Goal: Navigation & Orientation: Find specific page/section

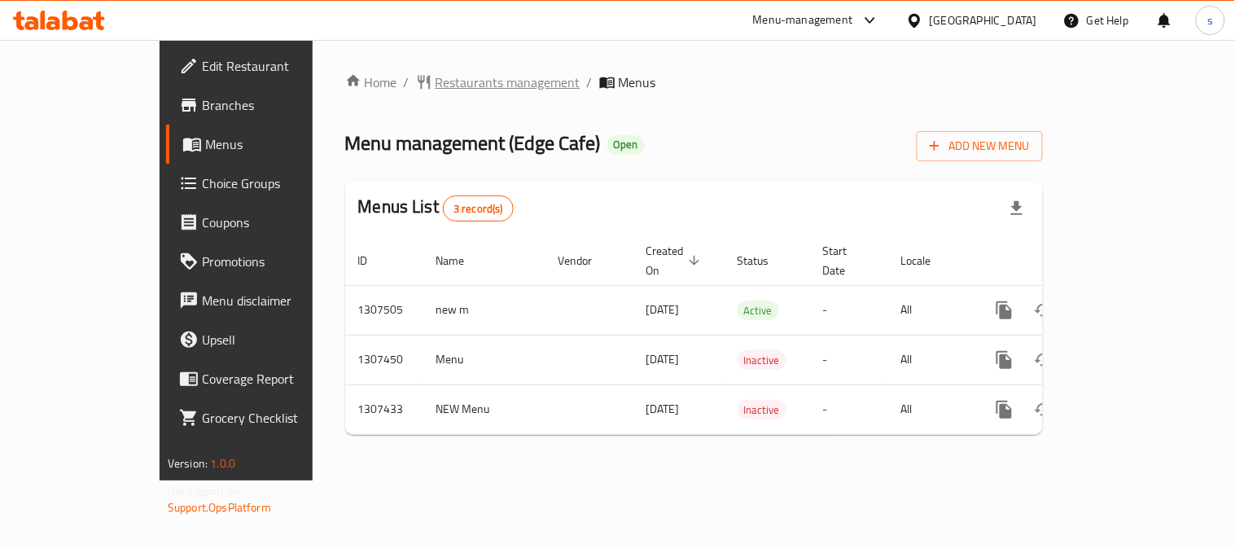
click at [436, 78] on span "Restaurants management" at bounding box center [508, 82] width 145 height 20
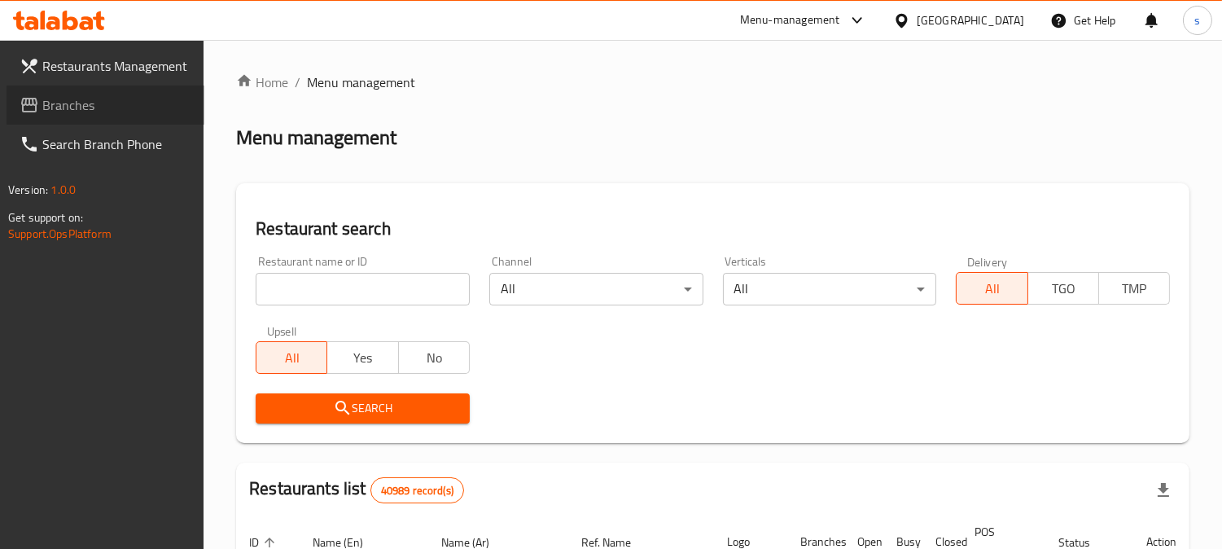
click at [107, 104] on span "Branches" at bounding box center [116, 105] width 149 height 20
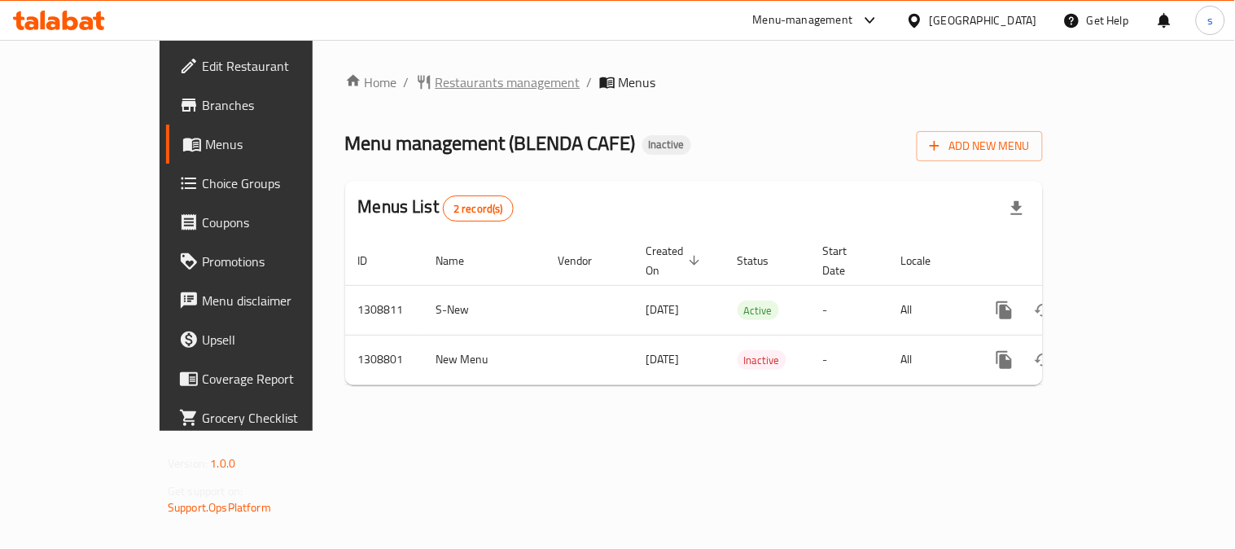
click at [436, 90] on span "Restaurants management" at bounding box center [508, 82] width 145 height 20
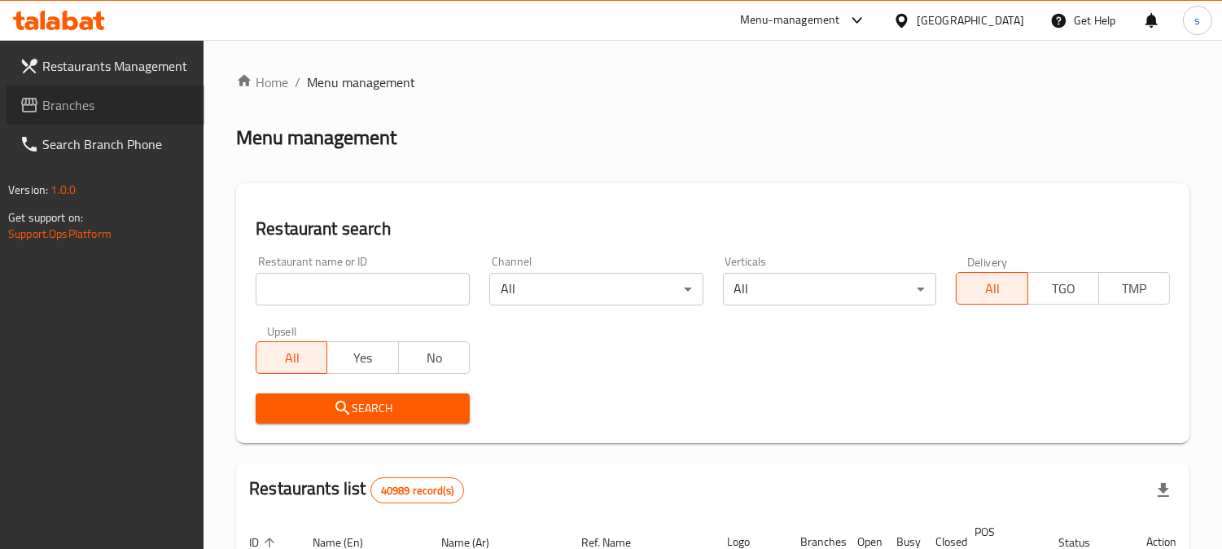
click at [37, 103] on icon at bounding box center [29, 105] width 16 height 15
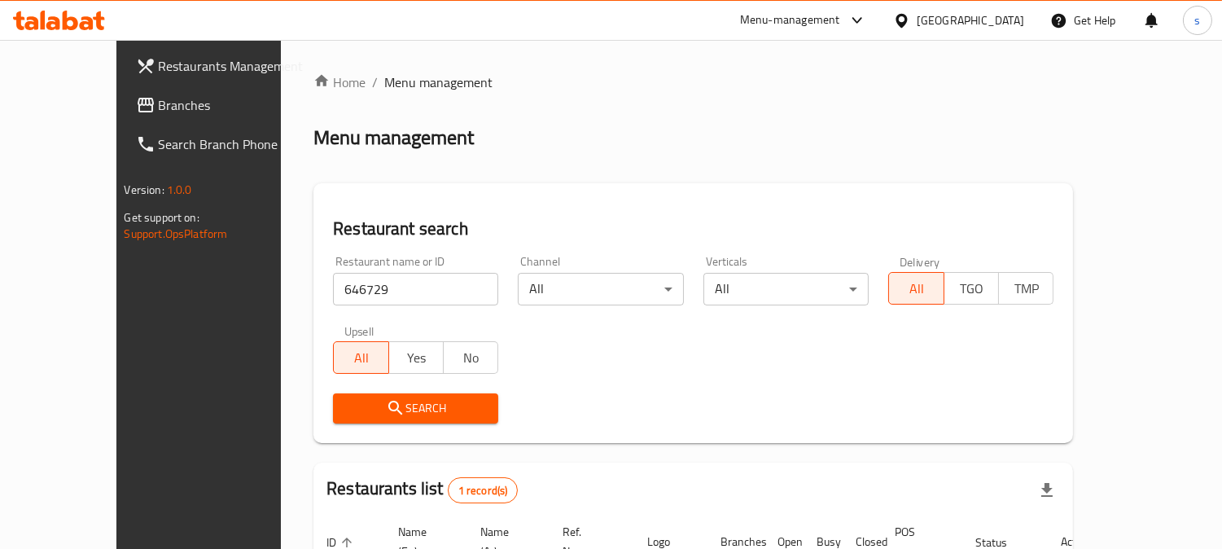
drag, startPoint x: 62, startPoint y: 106, endPoint x: 8, endPoint y: 117, distance: 54.9
click at [159, 106] on span "Branches" at bounding box center [233, 105] width 149 height 20
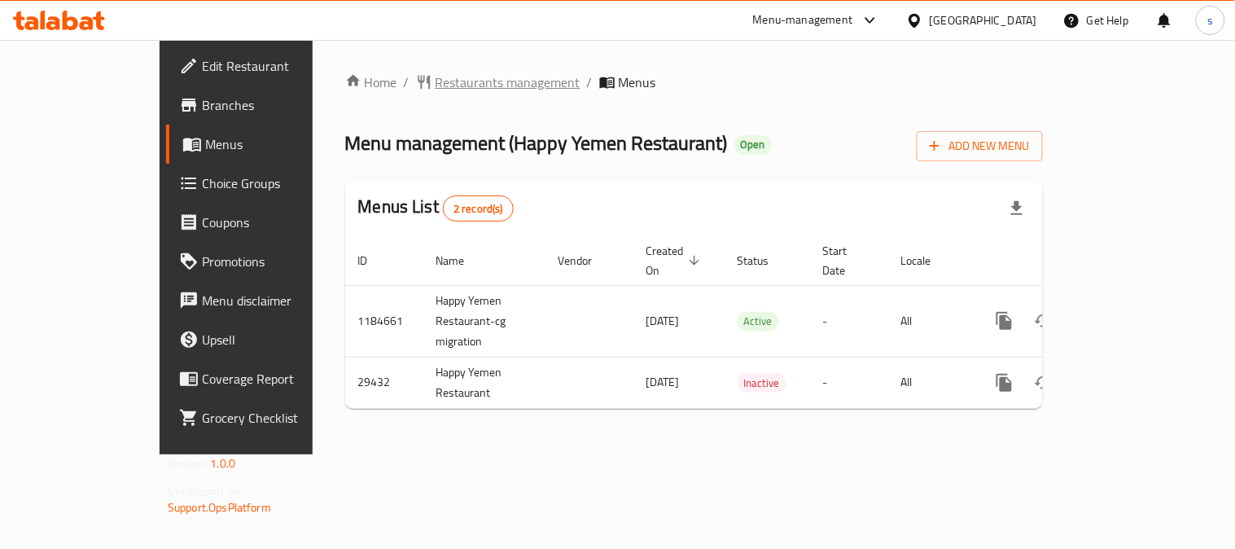
click at [436, 83] on span "Restaurants management" at bounding box center [508, 82] width 145 height 20
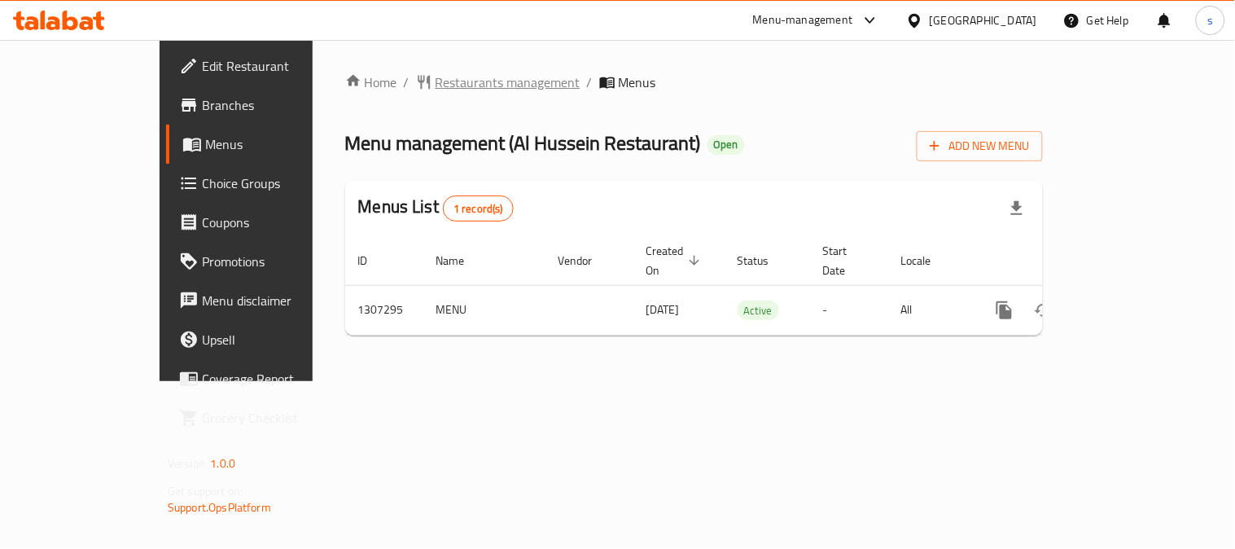
click at [440, 81] on span "Restaurants management" at bounding box center [508, 82] width 145 height 20
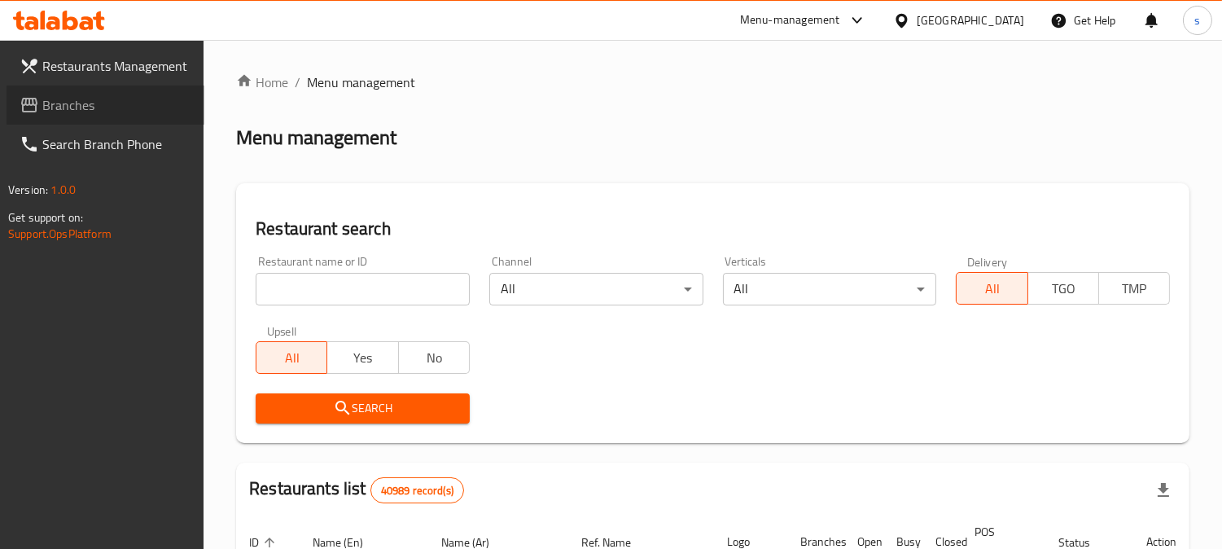
click at [77, 109] on span "Branches" at bounding box center [116, 105] width 149 height 20
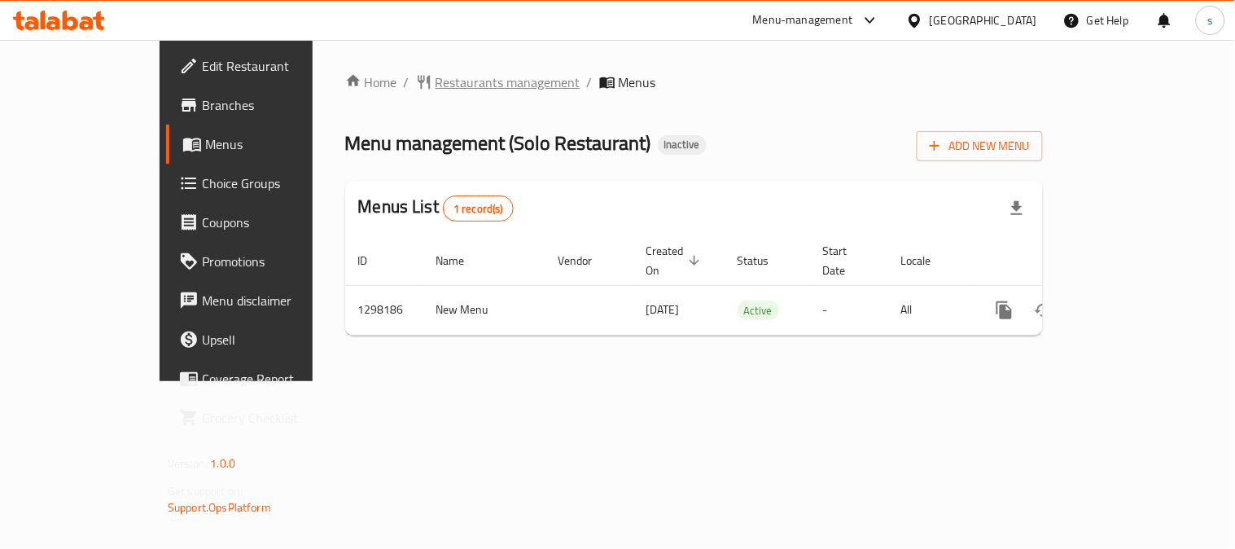
click at [436, 88] on span "Restaurants management" at bounding box center [508, 82] width 145 height 20
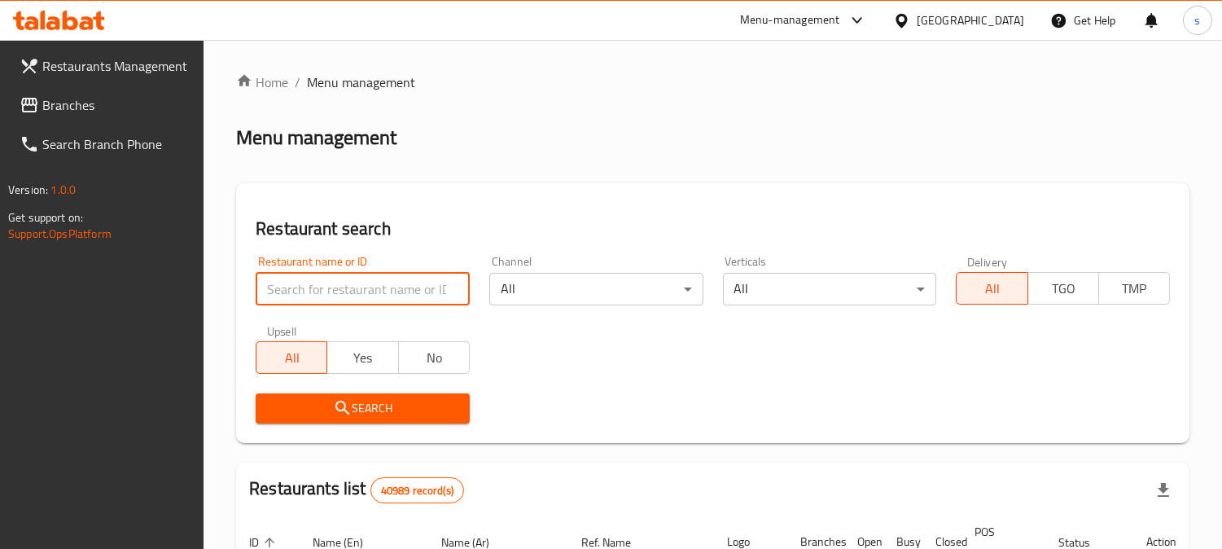
click at [312, 273] on input "search" at bounding box center [363, 289] width 214 height 33
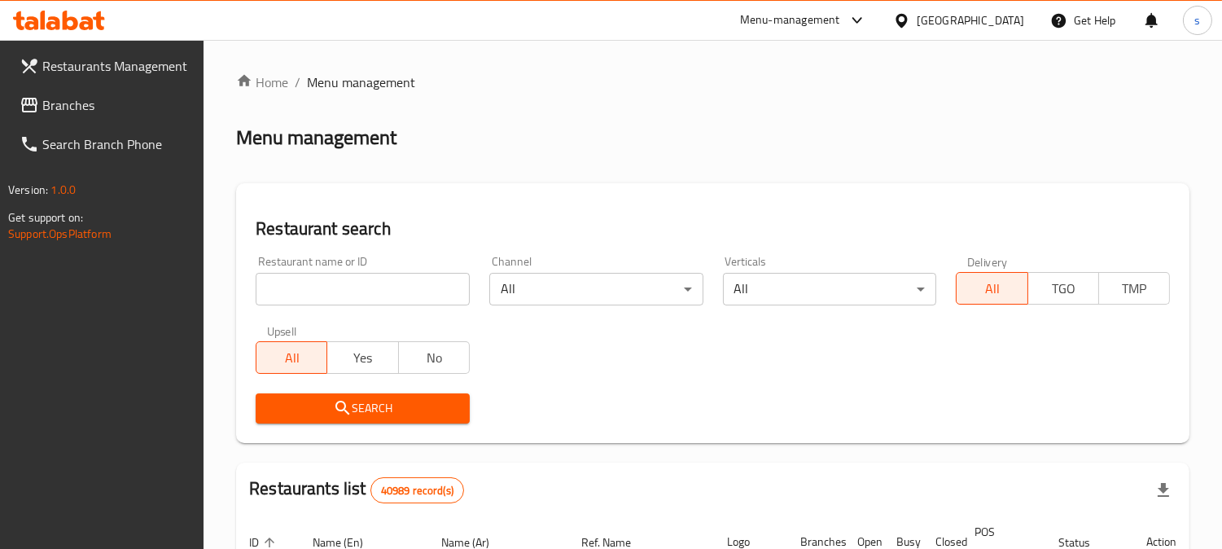
click at [314, 287] on input "search" at bounding box center [363, 289] width 214 height 33
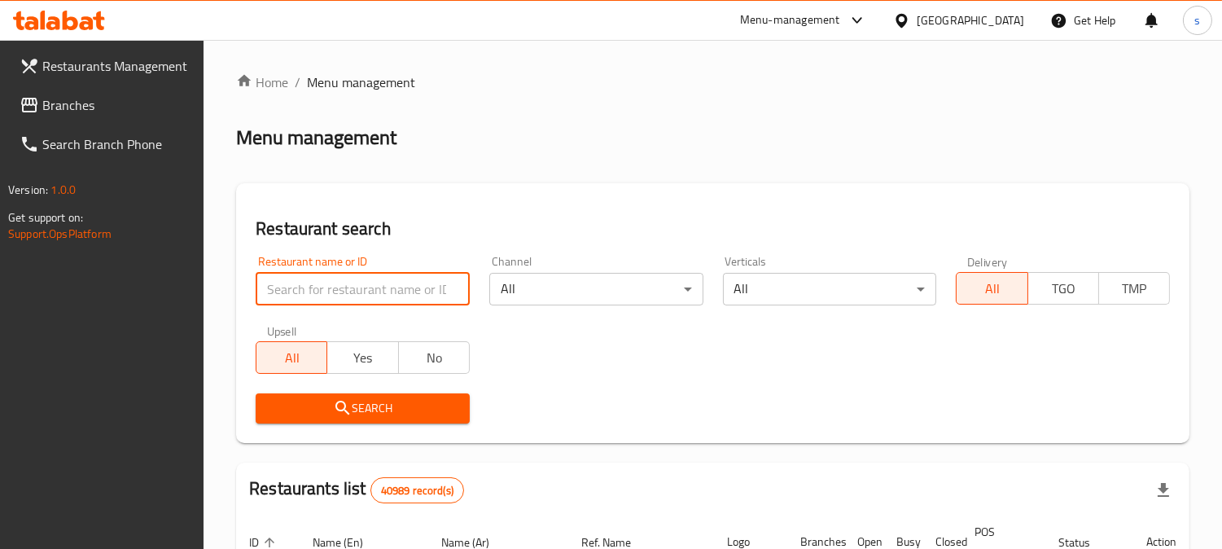
paste input "700294"
type input "700294"
click button "Search" at bounding box center [363, 408] width 214 height 30
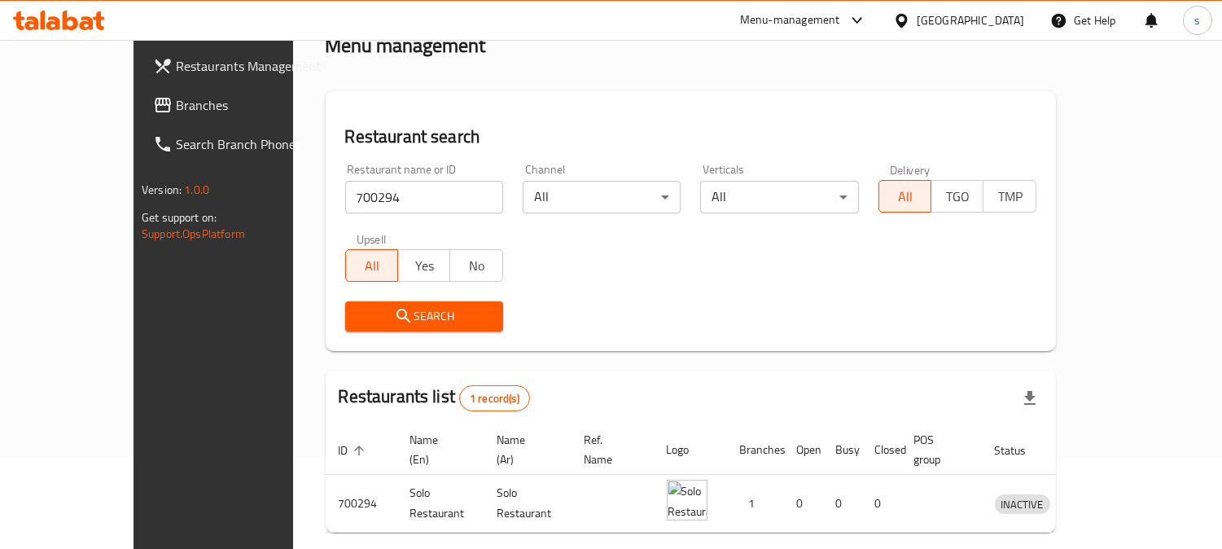
scroll to position [145, 0]
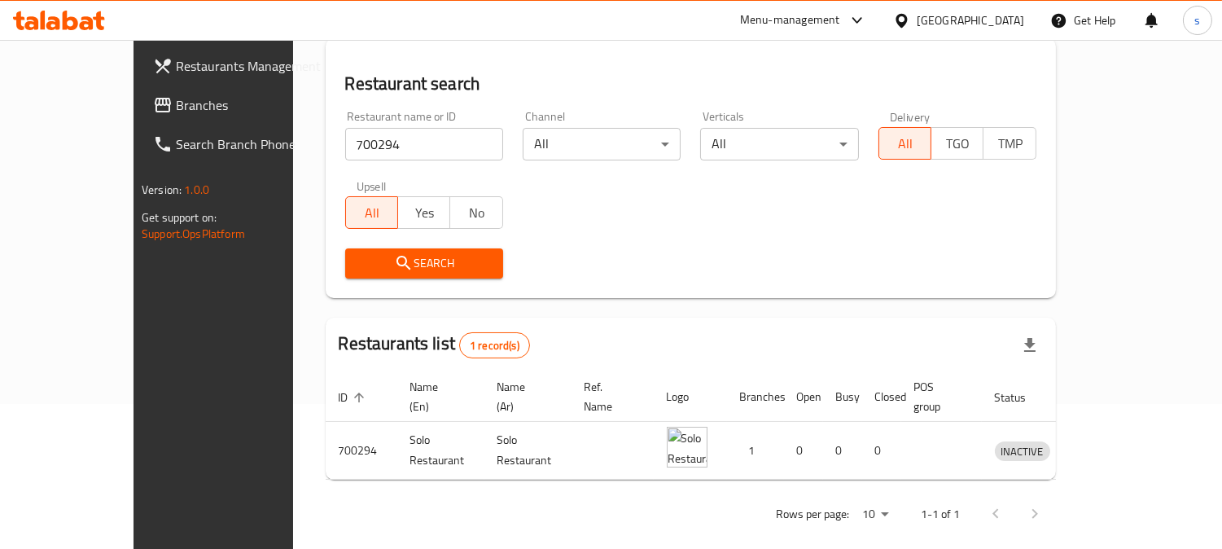
click at [176, 99] on span "Branches" at bounding box center [250, 105] width 149 height 20
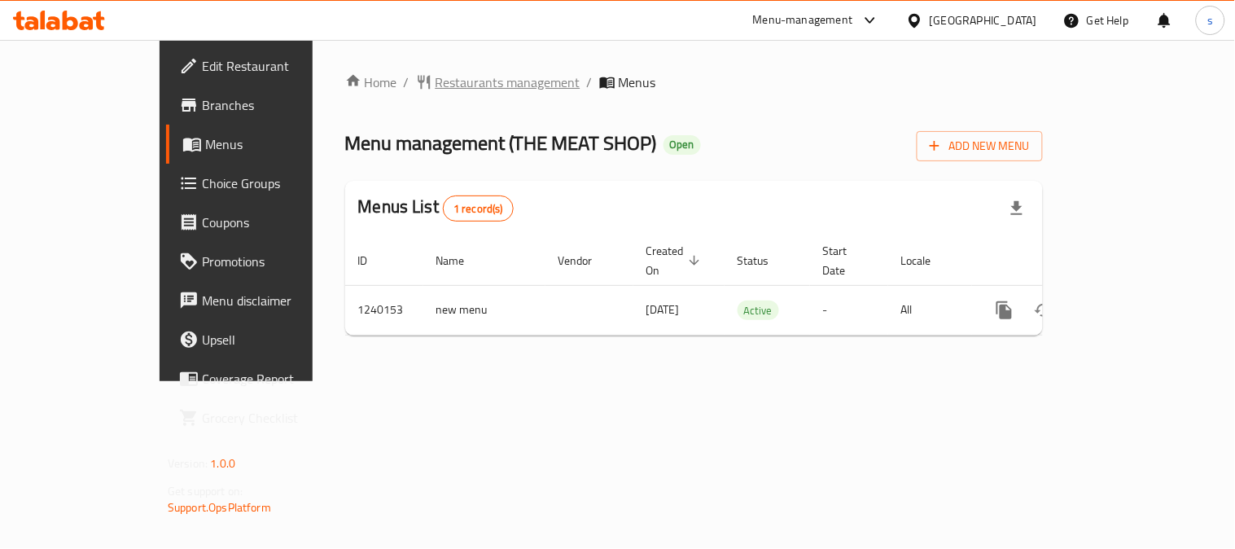
click at [436, 92] on span "Restaurants management" at bounding box center [508, 82] width 145 height 20
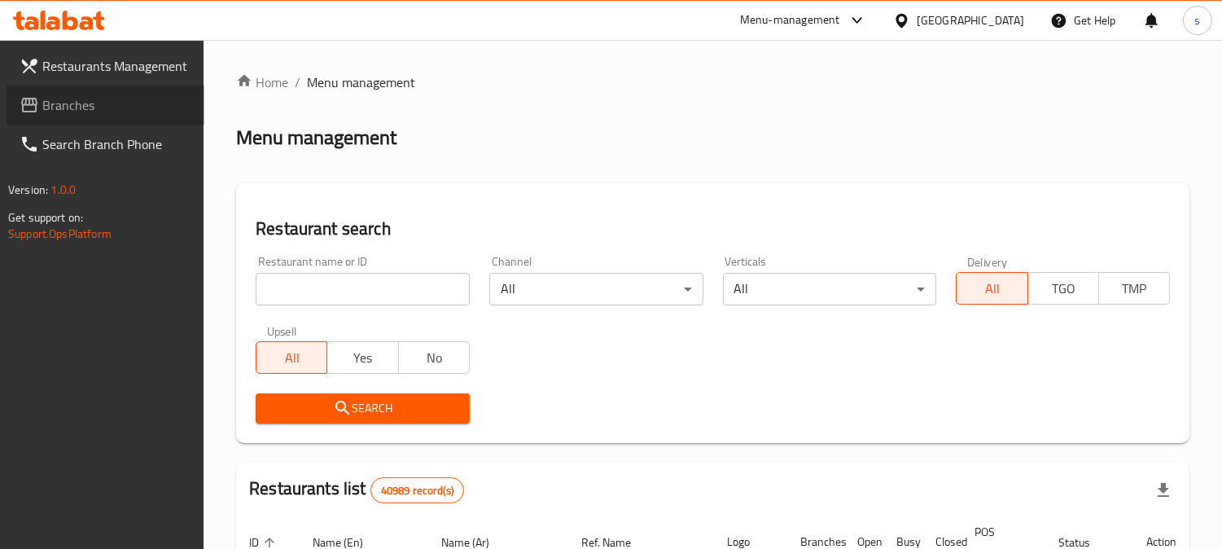
click at [29, 123] on link "Branches" at bounding box center [106, 104] width 198 height 39
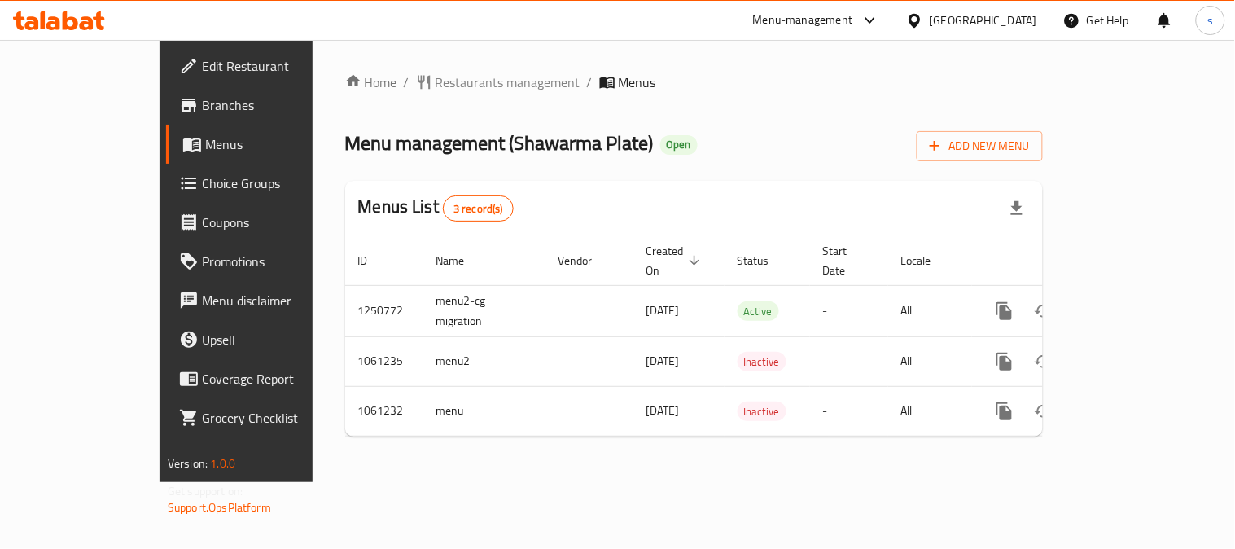
click at [379, 94] on div "Home / Restaurants management / Menus Menu management ( Shawarma Plate ) Open A…" at bounding box center [694, 260] width 698 height 377
click at [436, 87] on span "Restaurants management" at bounding box center [508, 82] width 145 height 20
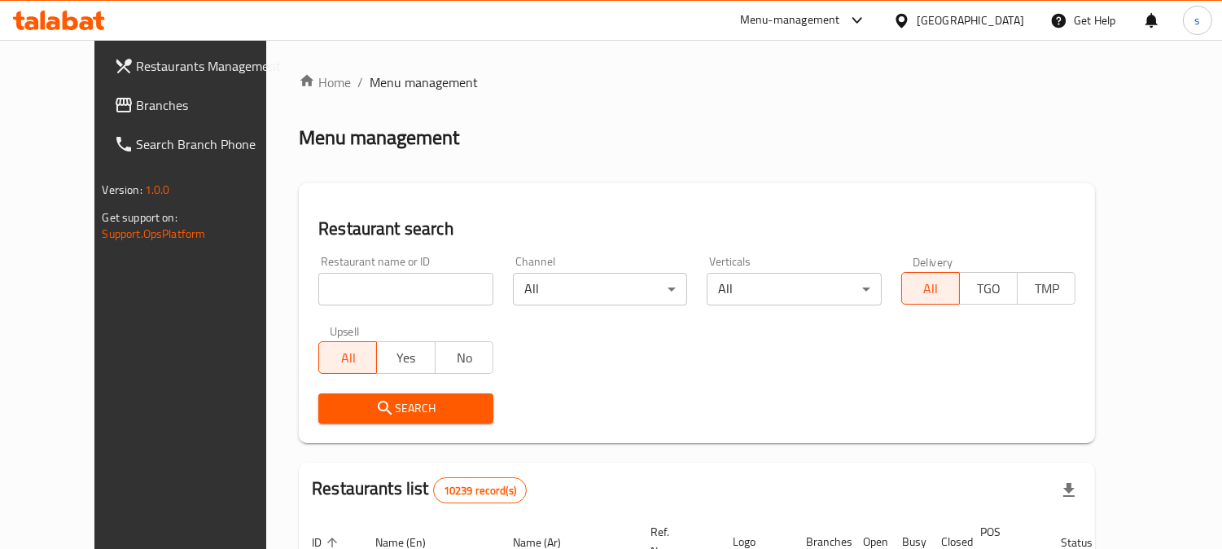
click at [318, 293] on input "search" at bounding box center [405, 289] width 175 height 33
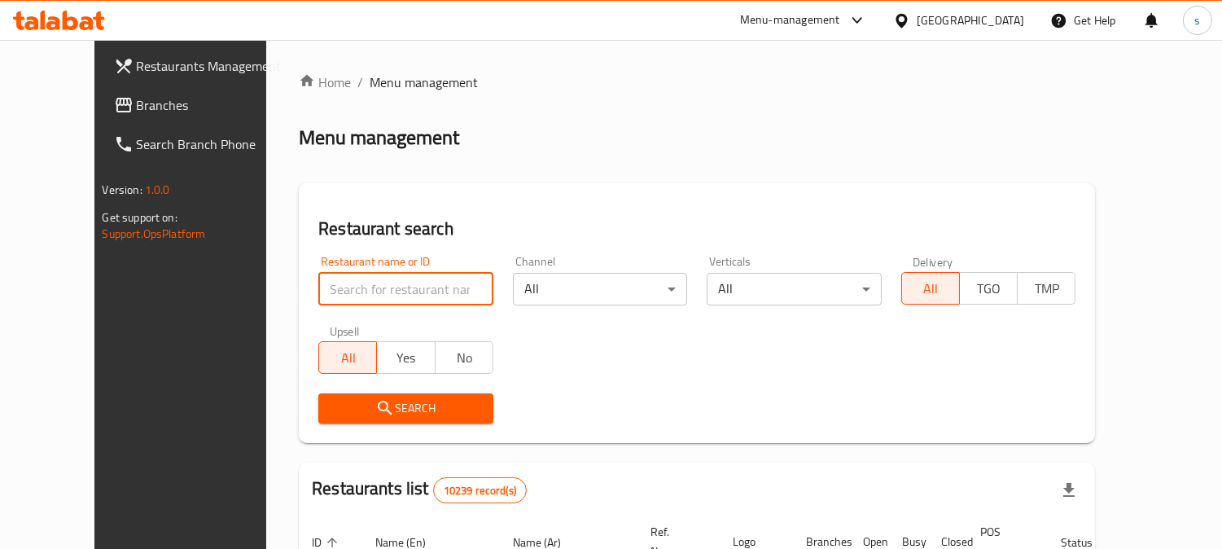
paste input "663018"
type input "663018"
click button "Search" at bounding box center [405, 408] width 175 height 30
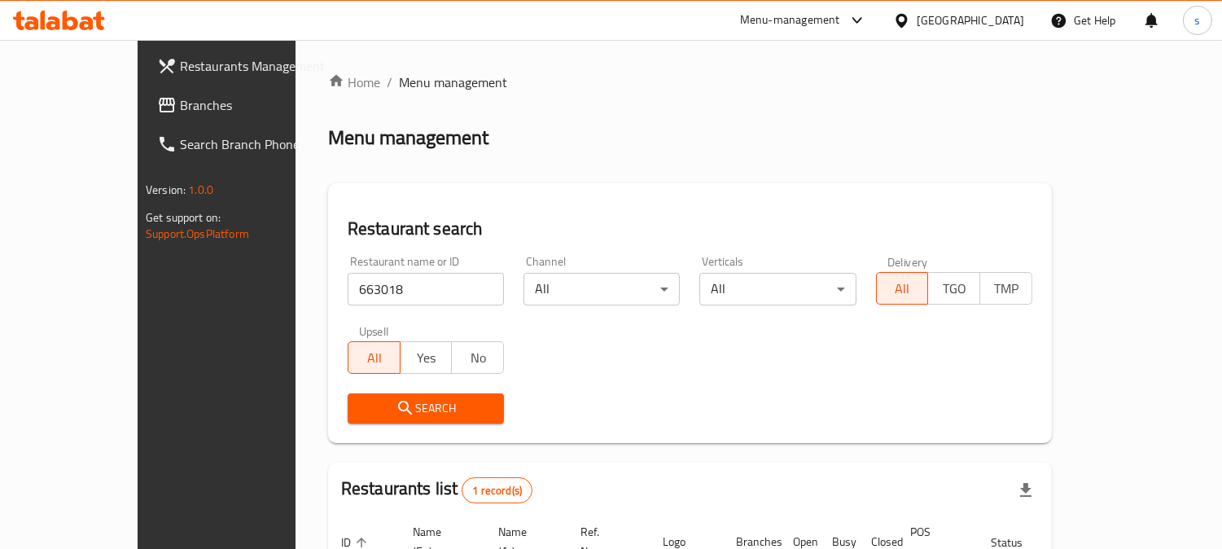
scroll to position [145, 0]
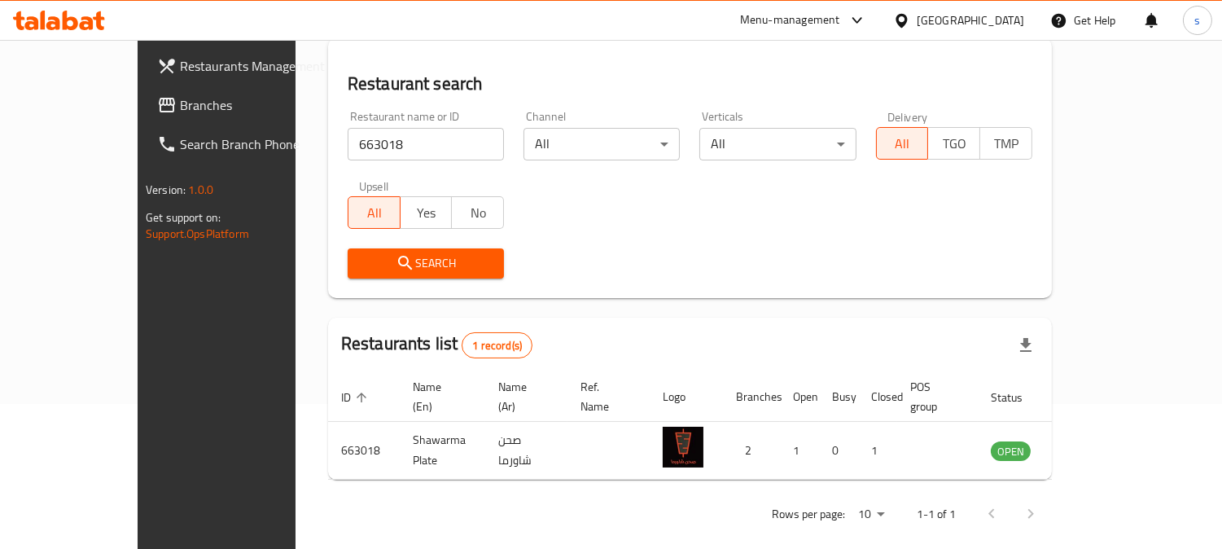
click at [180, 95] on span "Branches" at bounding box center [254, 105] width 149 height 20
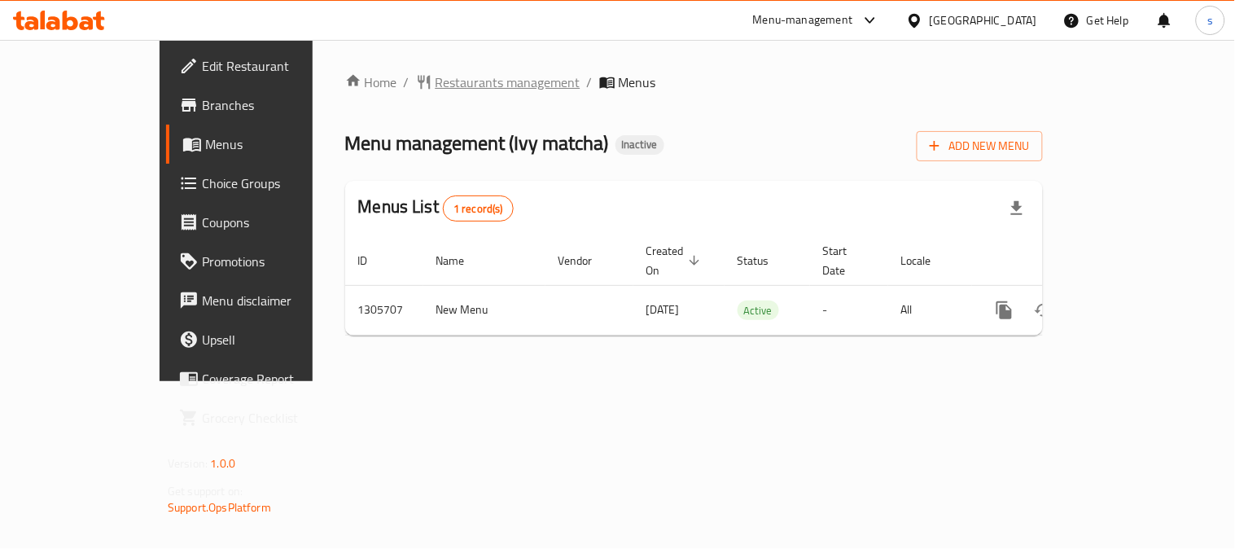
click at [436, 77] on span "Restaurants management" at bounding box center [508, 82] width 145 height 20
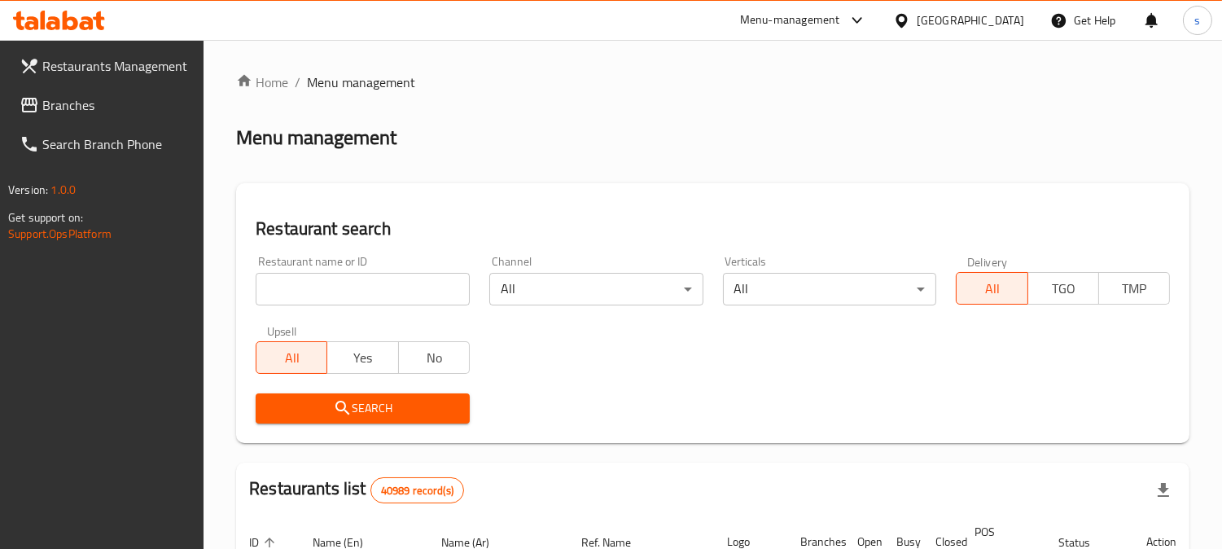
click at [47, 103] on span "Branches" at bounding box center [116, 105] width 149 height 20
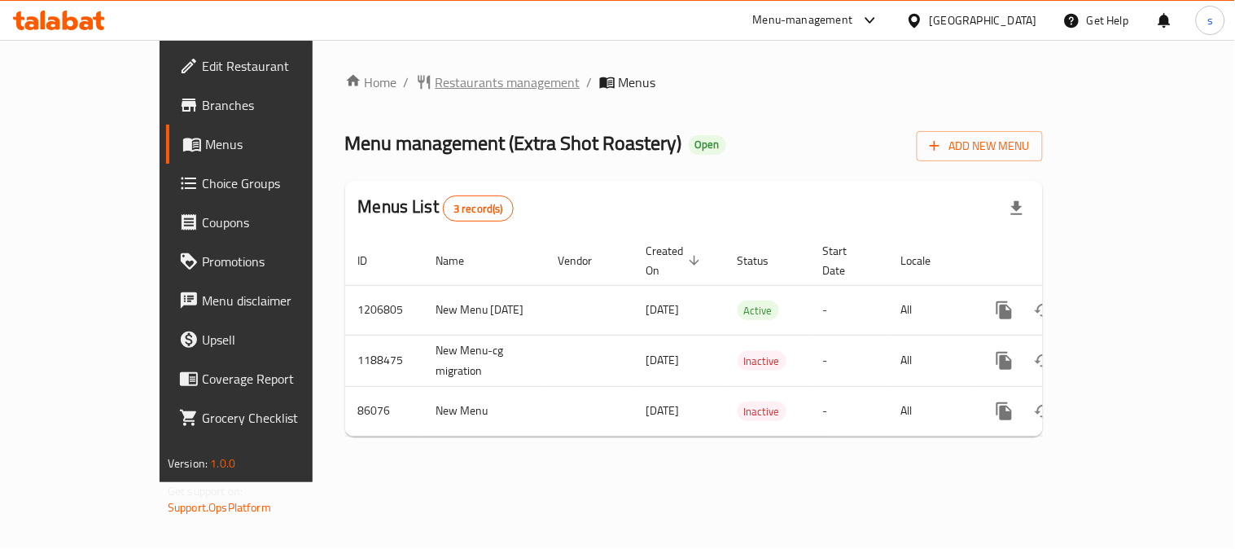
click at [436, 77] on span "Restaurants management" at bounding box center [508, 82] width 145 height 20
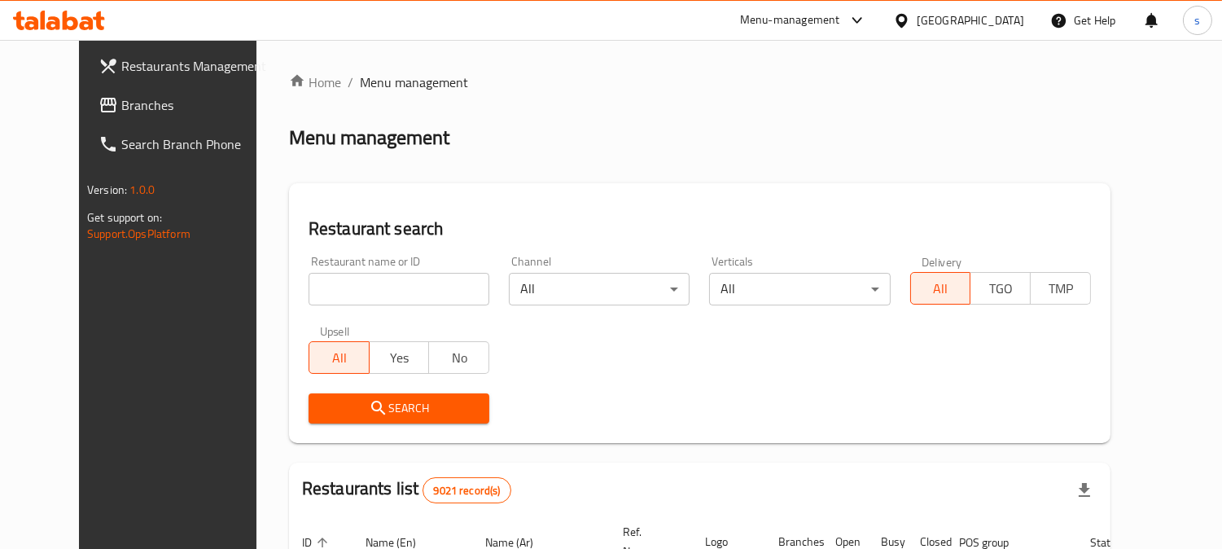
click at [121, 108] on span "Branches" at bounding box center [195, 105] width 149 height 20
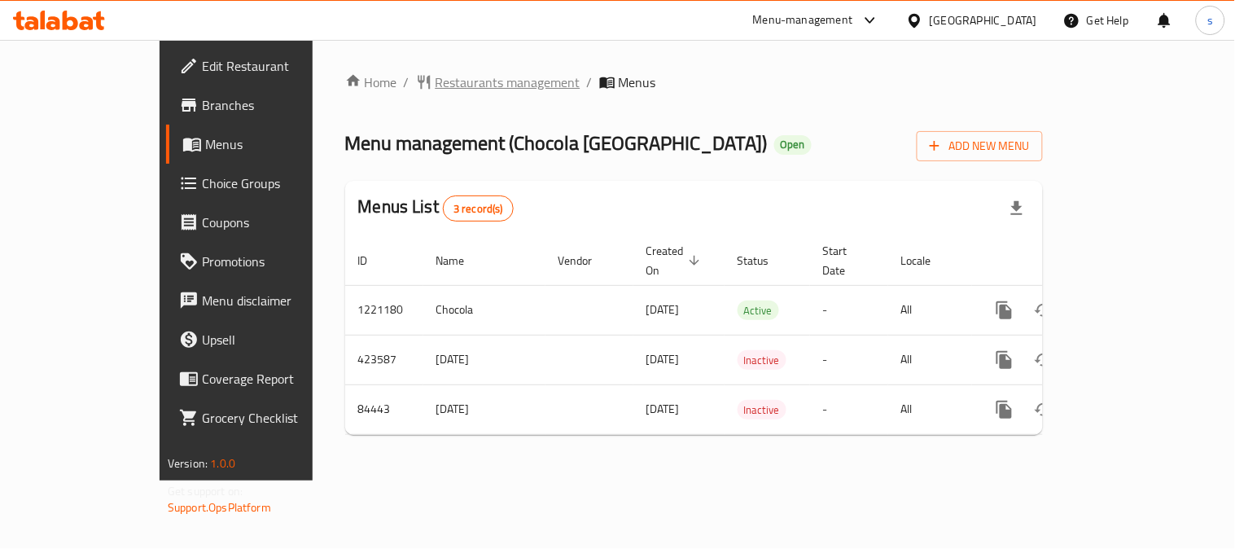
click at [436, 79] on span "Restaurants management" at bounding box center [508, 82] width 145 height 20
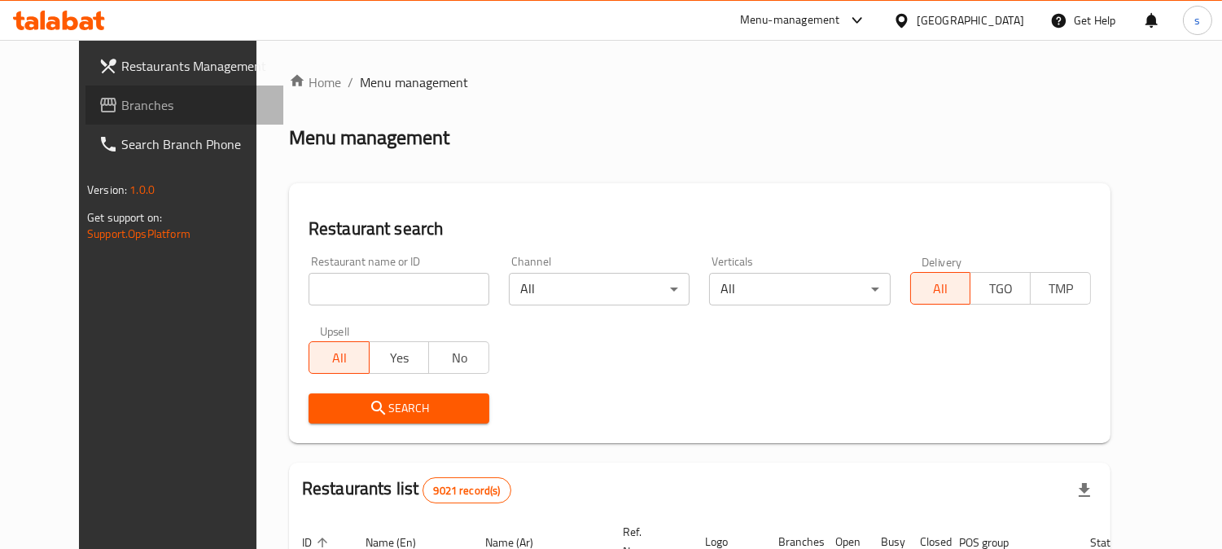
click at [121, 99] on span "Branches" at bounding box center [195, 105] width 149 height 20
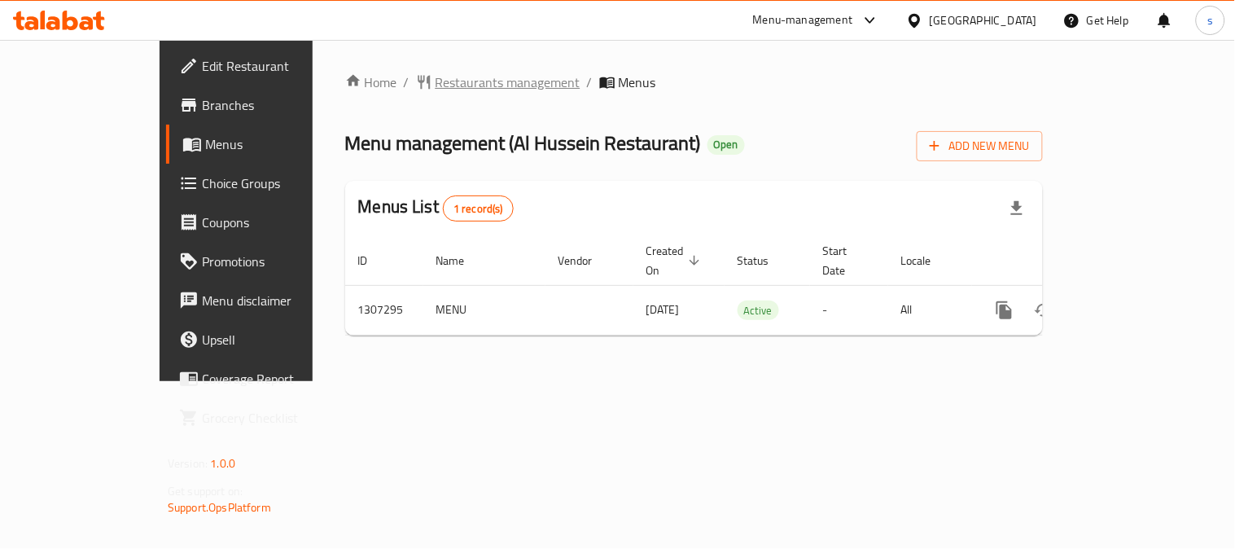
click at [436, 83] on span "Restaurants management" at bounding box center [508, 82] width 145 height 20
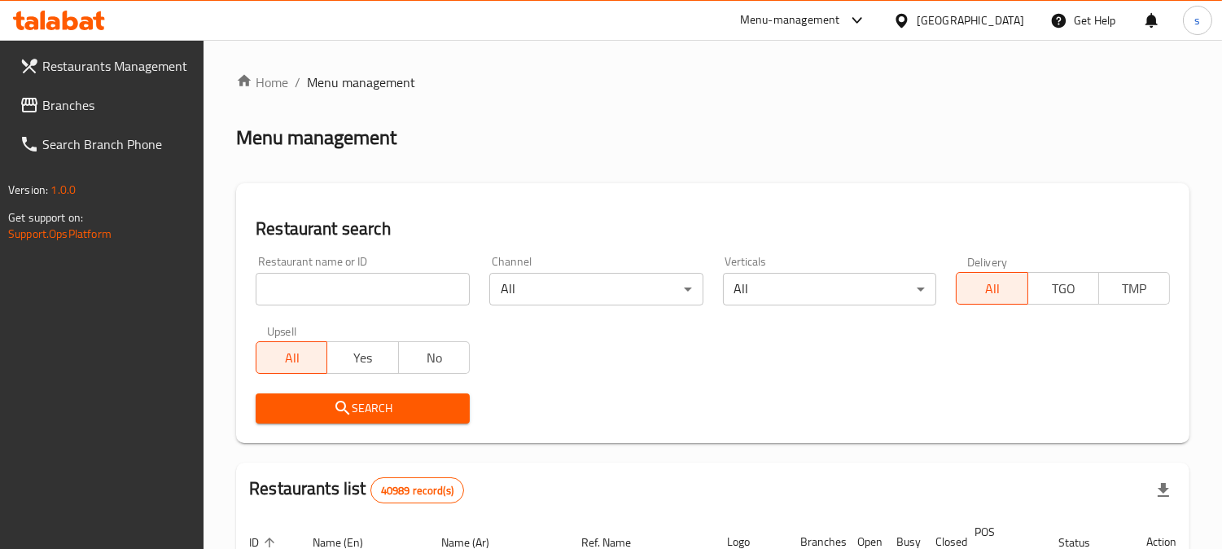
click at [59, 99] on span "Branches" at bounding box center [116, 105] width 149 height 20
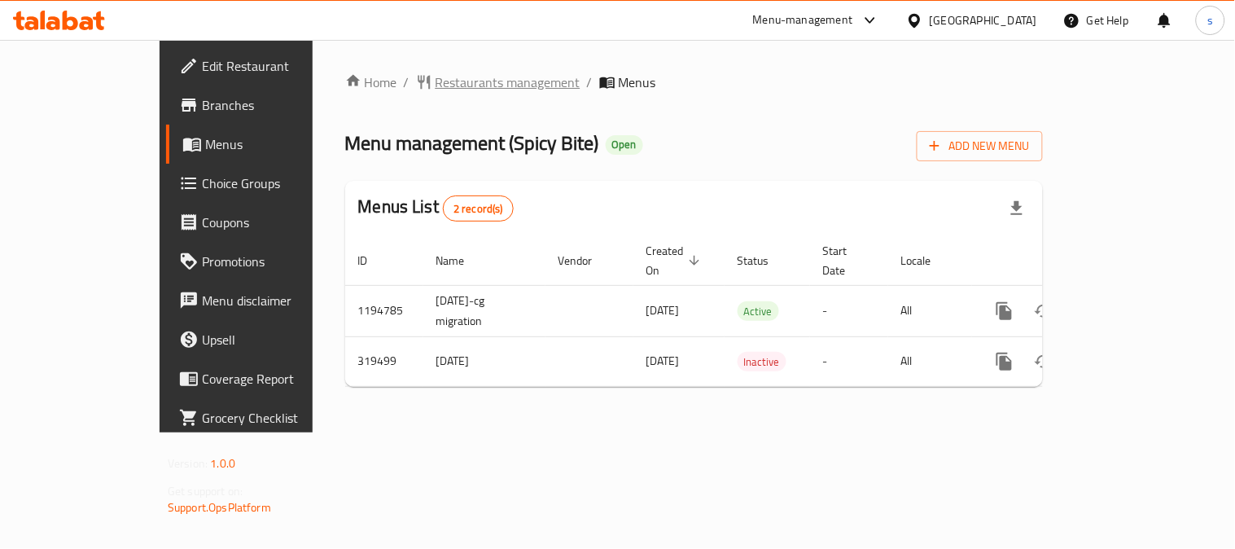
click at [436, 77] on span "Restaurants management" at bounding box center [508, 82] width 145 height 20
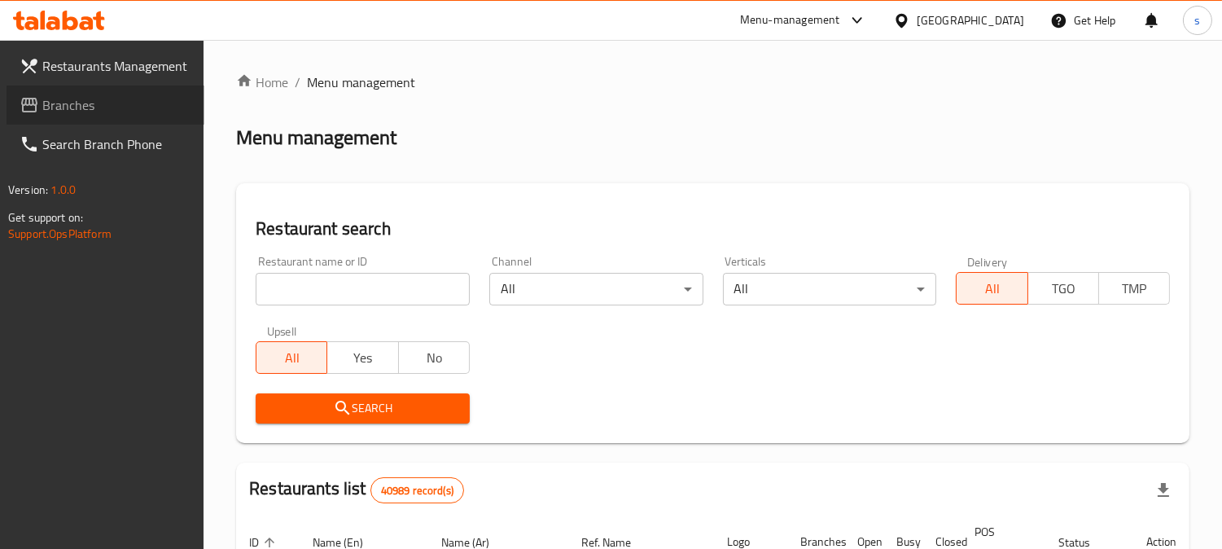
click at [81, 99] on span "Branches" at bounding box center [116, 105] width 149 height 20
